Goal: Information Seeking & Learning: Find specific fact

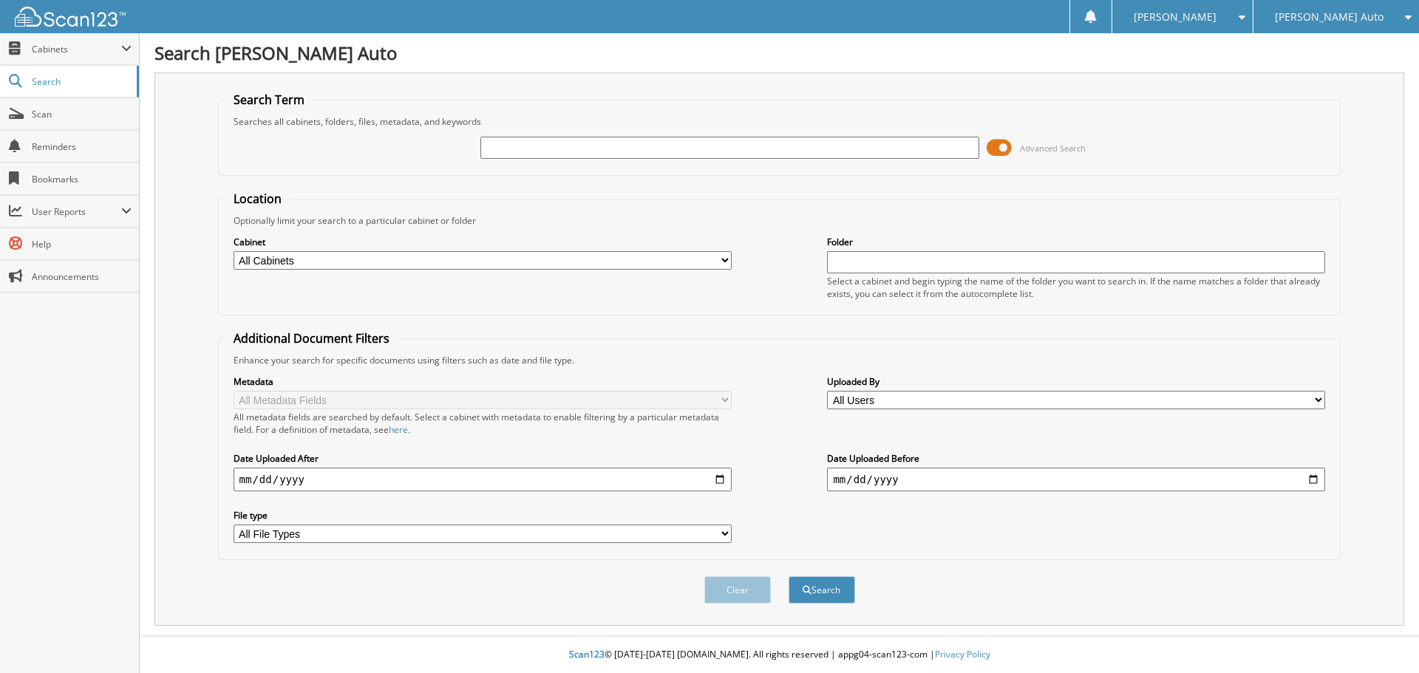
click at [865, 149] on input "text" at bounding box center [729, 148] width 498 height 22
type input "2S25632A"
click at [788, 576] on button "Search" at bounding box center [821, 589] width 67 height 27
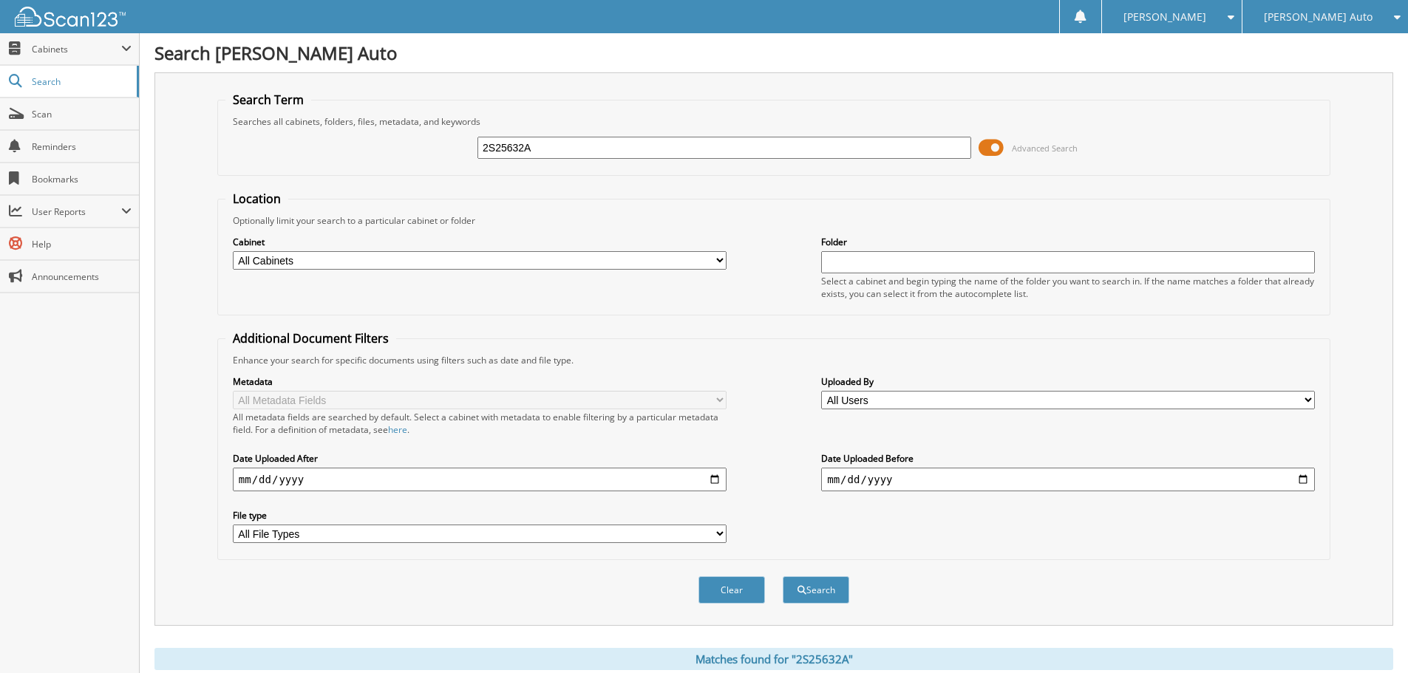
click at [998, 146] on span at bounding box center [990, 148] width 25 height 22
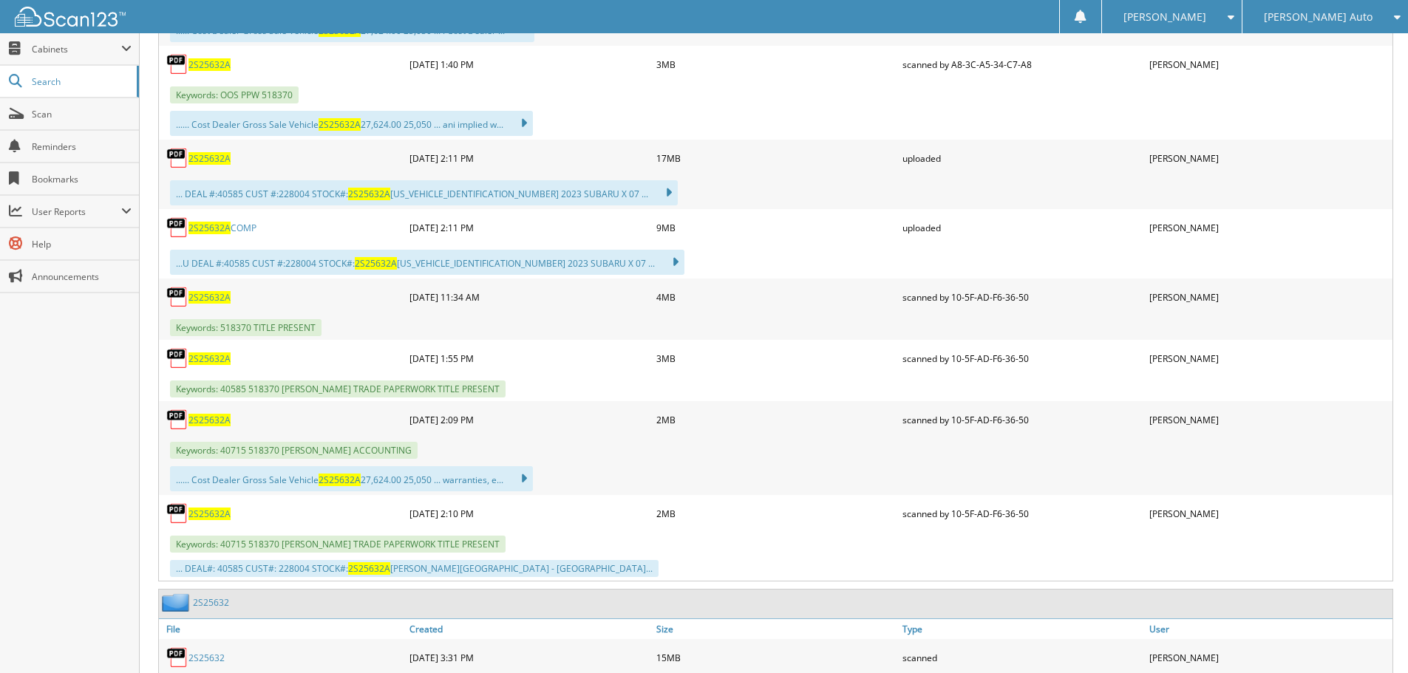
scroll to position [443, 0]
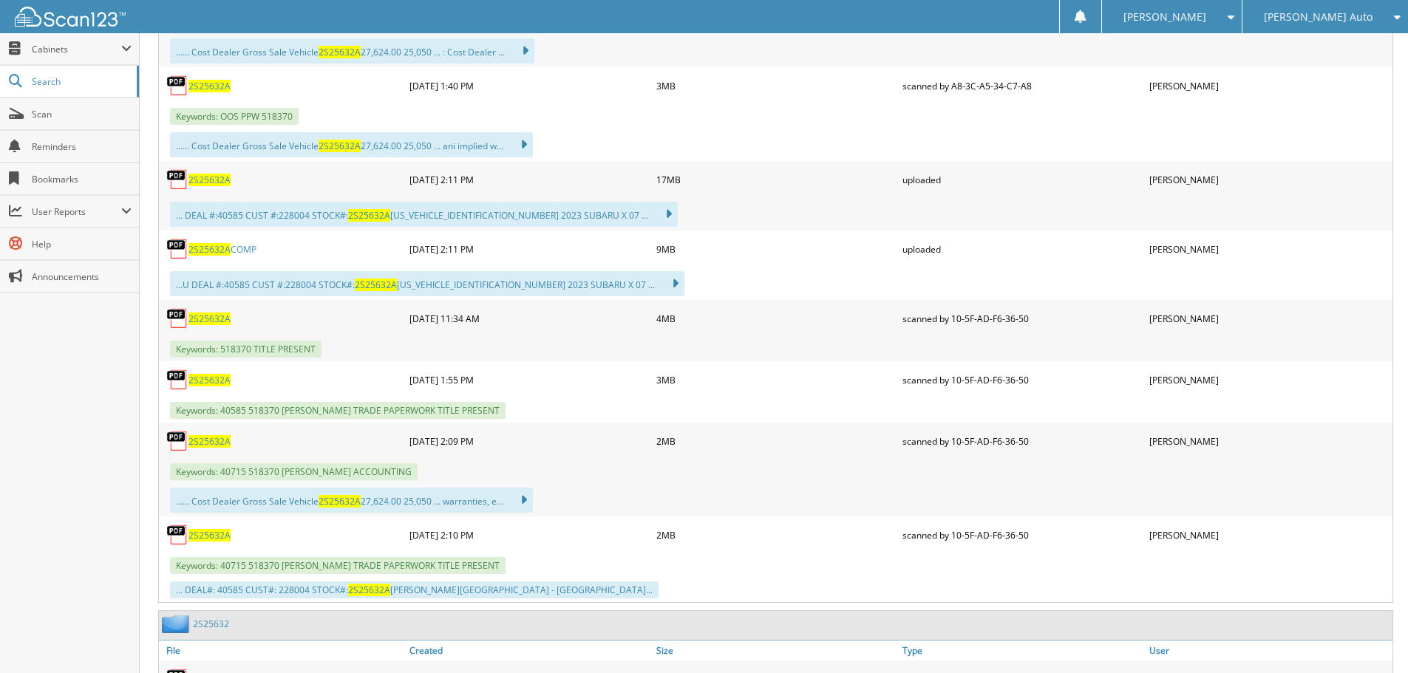
click at [211, 83] on span "2S25632A" at bounding box center [209, 86] width 42 height 13
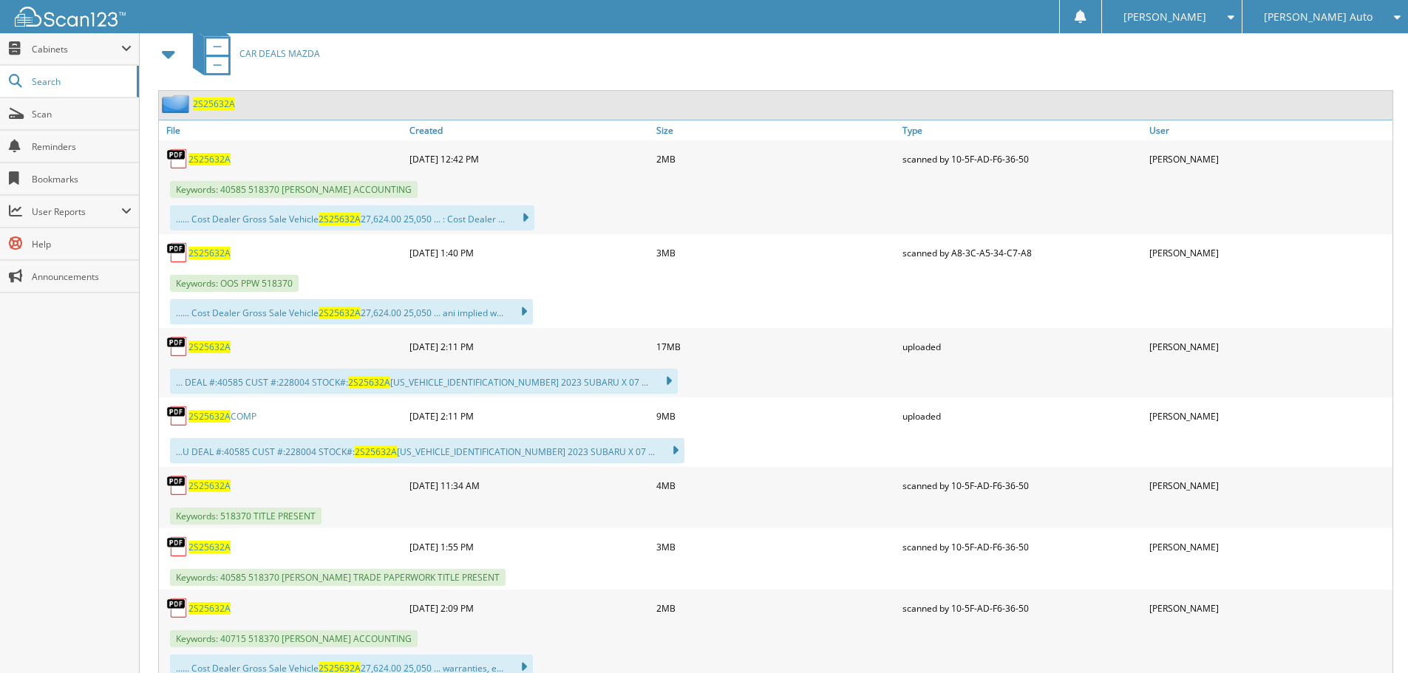
scroll to position [188, 0]
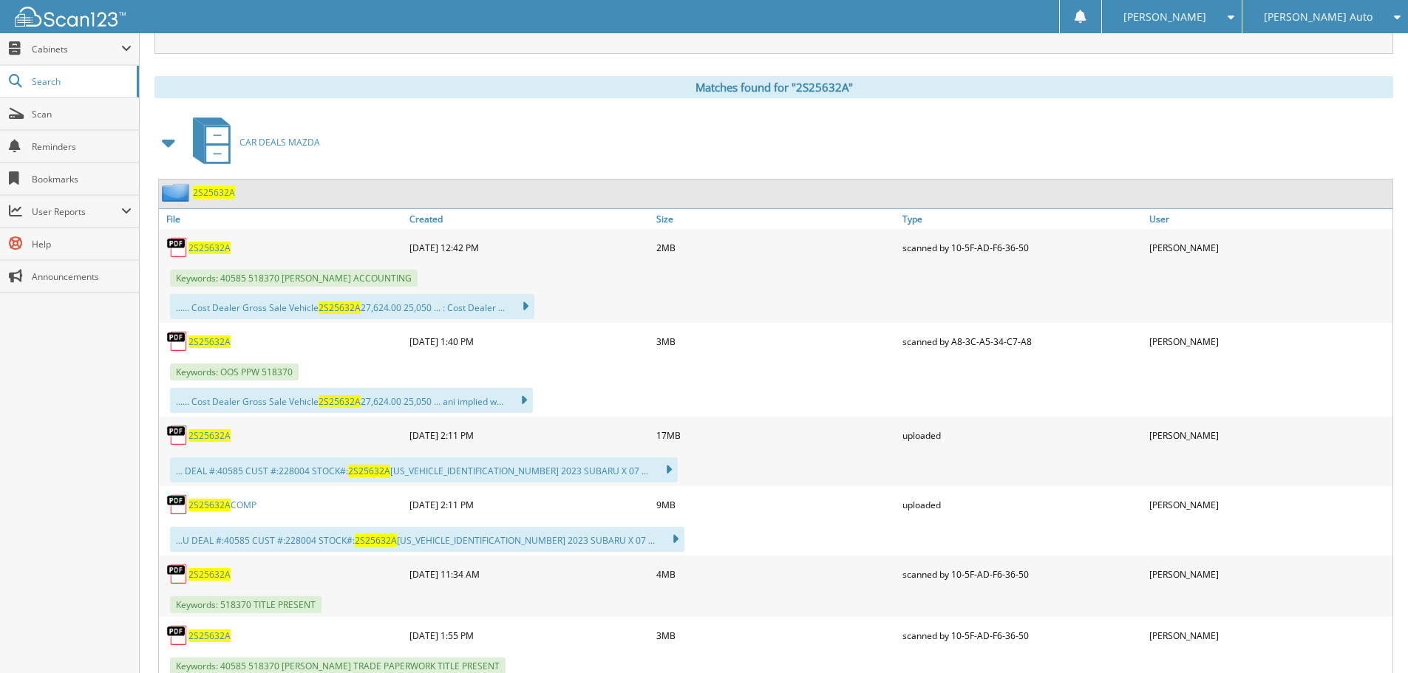
click at [197, 341] on span "2S25632A" at bounding box center [209, 341] width 42 height 13
